Goal: Information Seeking & Learning: Learn about a topic

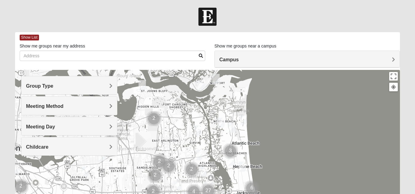
click at [59, 93] on div "Group Type" at bounding box center [70, 85] width 96 height 18
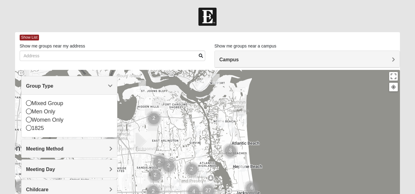
click at [59, 93] on div "Group Type" at bounding box center [70, 85] width 96 height 18
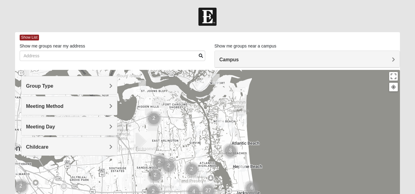
click at [59, 93] on div "Group Type" at bounding box center [70, 85] width 96 height 18
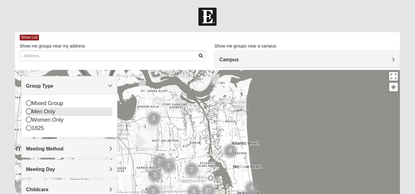
click at [40, 115] on div "Men Only" at bounding box center [69, 112] width 86 height 8
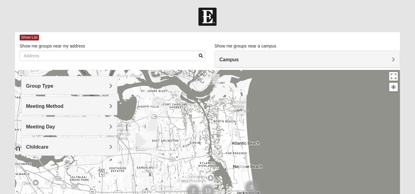
click at [75, 125] on h4 "Meeting Day" at bounding box center [69, 127] width 86 height 6
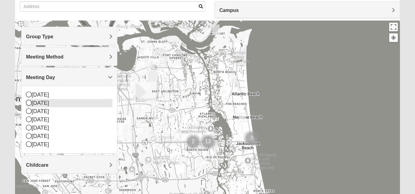
scroll to position [50, 0]
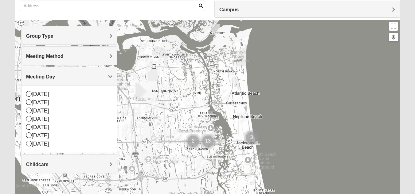
click at [83, 59] on h4 "Meeting Method" at bounding box center [69, 56] width 86 height 6
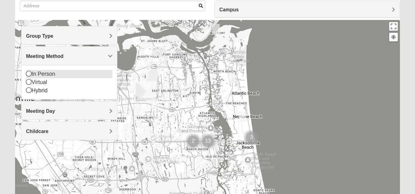
click at [52, 74] on div "In Person" at bounding box center [69, 74] width 86 height 8
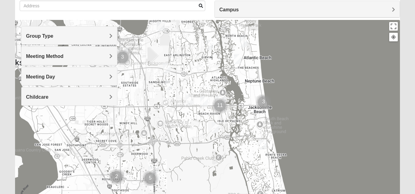
drag, startPoint x: 221, startPoint y: 122, endPoint x: 233, endPoint y: 84, distance: 40.0
click at [233, 84] on div at bounding box center [207, 143] width 385 height 246
click at [189, 101] on img "Mens Hamilton 32250" at bounding box center [189, 99] width 12 height 15
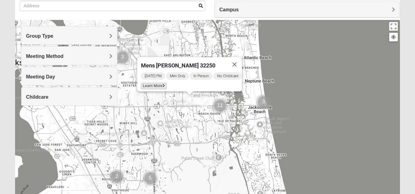
click at [153, 83] on span "Learn More" at bounding box center [154, 86] width 26 height 6
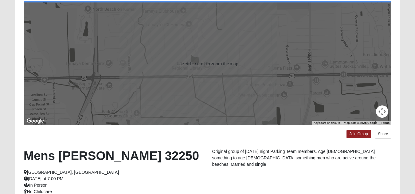
scroll to position [0, 0]
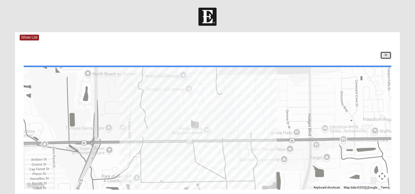
click at [383, 52] on link at bounding box center [385, 56] width 11 height 8
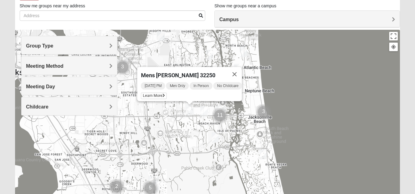
scroll to position [41, 0]
click at [323, 121] on div "Mens [PERSON_NAME] 32250 [DATE] PM Men Only In Person No Childcare Learn More" at bounding box center [207, 152] width 385 height 246
click at [241, 71] on button "Close" at bounding box center [234, 74] width 15 height 15
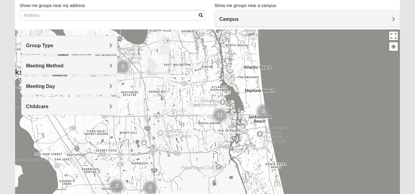
click at [170, 93] on img "Mens Haines 32246" at bounding box center [169, 94] width 12 height 15
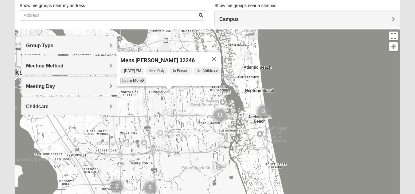
click at [132, 78] on span "Learn More" at bounding box center [133, 81] width 26 height 6
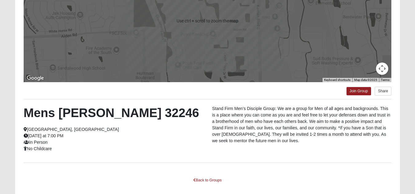
scroll to position [137, 0]
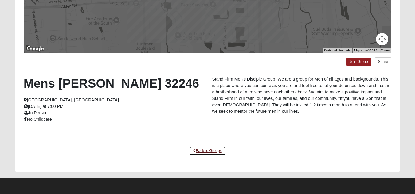
click at [209, 152] on link "Back to Groups" at bounding box center [207, 152] width 36 height 10
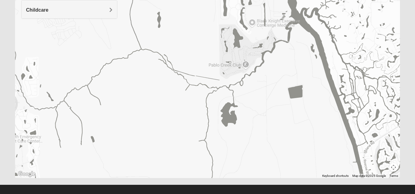
drag, startPoint x: 258, startPoint y: 59, endPoint x: 245, endPoint y: 131, distance: 72.7
click at [245, 131] on div "Mens [PERSON_NAME] 32246 [DATE] PM Men Only In Person No Childcare Learn More" at bounding box center [207, 56] width 385 height 246
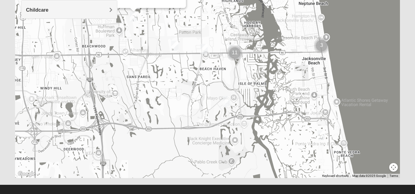
drag, startPoint x: 236, startPoint y: 56, endPoint x: 217, endPoint y: 126, distance: 73.2
click at [217, 126] on div "Mens [PERSON_NAME] 32246 [DATE] PM Men Only In Person No Childcare Learn More" at bounding box center [207, 56] width 385 height 246
click at [224, 102] on img "Mens Schell 32224" at bounding box center [226, 102] width 12 height 15
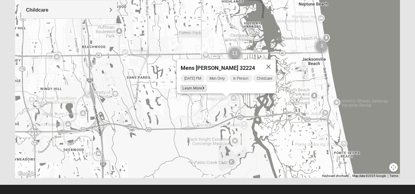
click at [182, 85] on span "Learn More" at bounding box center [194, 88] width 26 height 6
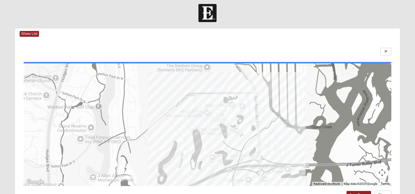
scroll to position [0, 0]
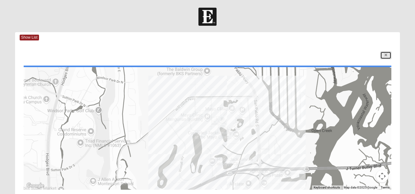
click at [386, 55] on icon at bounding box center [386, 55] width 2 height 4
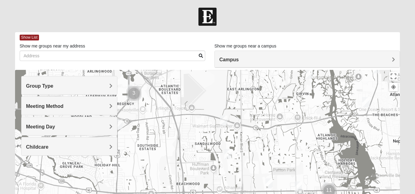
drag, startPoint x: 204, startPoint y: 114, endPoint x: 300, endPoint y: 115, distance: 95.5
click at [300, 115] on div "Mens [PERSON_NAME] 32224 [DATE] PM Men Only In Person Childcare Learn More" at bounding box center [207, 193] width 385 height 246
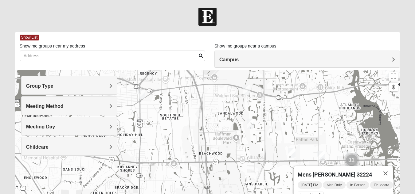
drag, startPoint x: 245, startPoint y: 144, endPoint x: 269, endPoint y: 112, distance: 39.6
click at [269, 112] on div "Mens [PERSON_NAME] 32224 [DATE] PM Men Only In Person Childcare Learn More" at bounding box center [207, 193] width 385 height 246
click at [243, 93] on img "Mens Vanning 32224" at bounding box center [246, 90] width 12 height 15
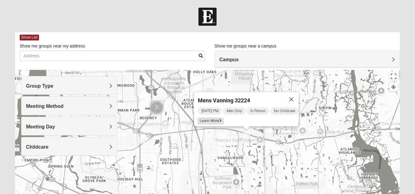
click at [204, 118] on span "Learn More" at bounding box center [211, 121] width 26 height 6
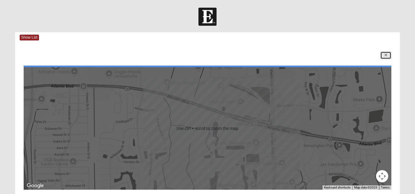
click at [389, 55] on link at bounding box center [385, 56] width 11 height 8
